Goal: Transaction & Acquisition: Obtain resource

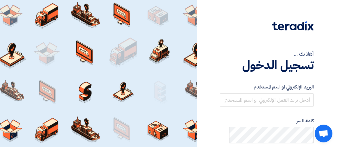
scroll to position [98, 0]
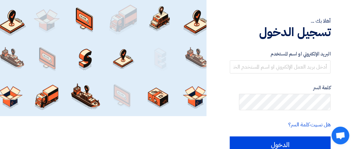
scroll to position [98, 0]
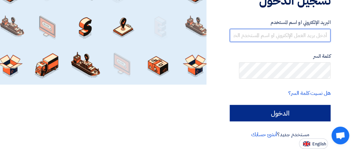
type input "bluesky_office@yahoo.com"
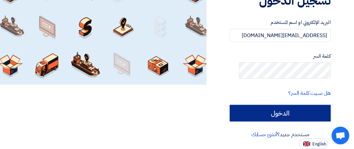
click at [271, 121] on input "الدخول" at bounding box center [280, 113] width 101 height 16
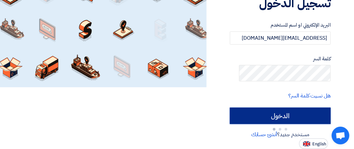
click at [267, 119] on input "الدخول" at bounding box center [280, 116] width 101 height 16
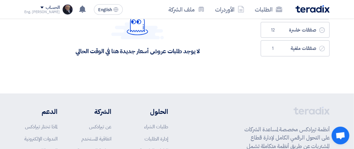
scroll to position [66, 0]
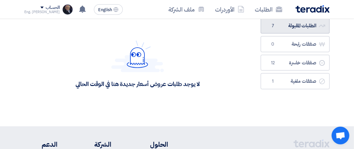
click at [320, 34] on link "الطلبات المقبولة الطلبات المقبولة 7" at bounding box center [294, 26] width 69 height 16
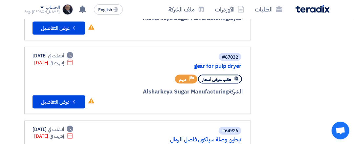
scroll to position [361, -11]
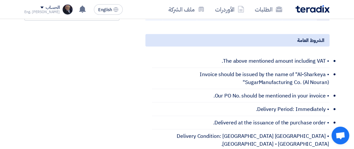
scroll to position [197, 0]
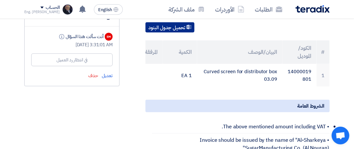
click at [177, 33] on button "تحميل جدول البنود" at bounding box center [169, 27] width 49 height 10
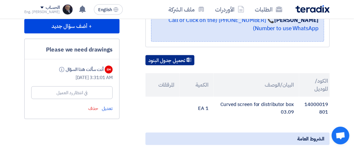
scroll to position [98, 0]
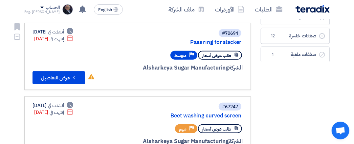
scroll to position [98, 0]
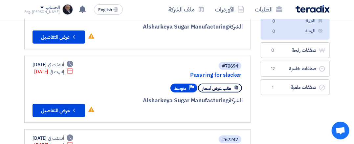
click at [202, 4] on link "louvre block for cooling tower" at bounding box center [175, 1] width 131 height 6
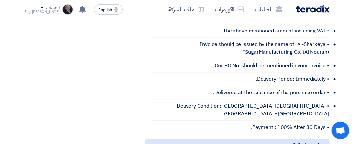
scroll to position [492, 0]
